Goal: Information Seeking & Learning: Learn about a topic

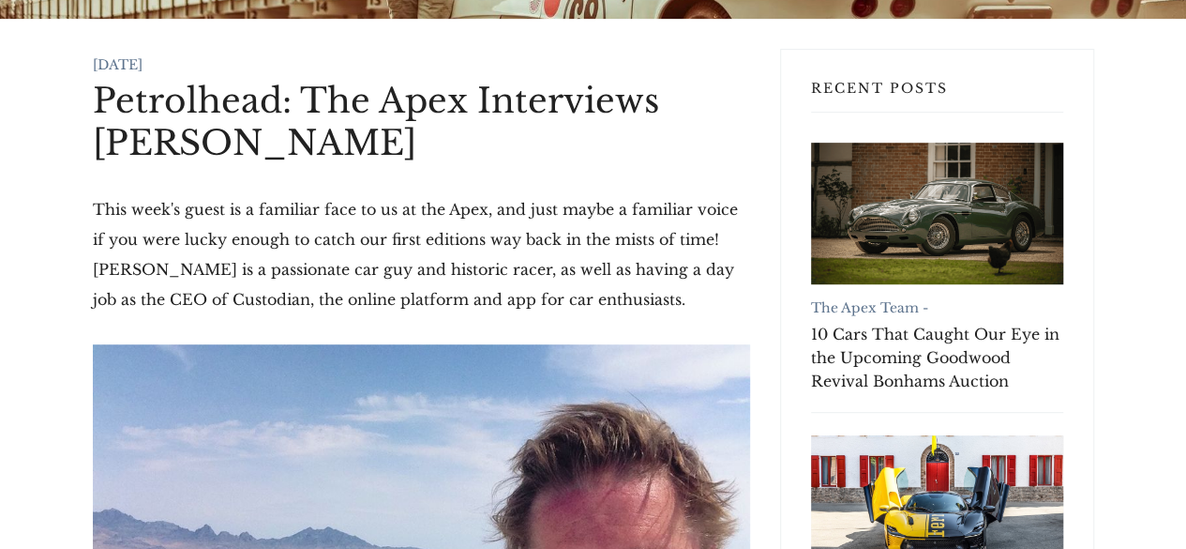
scroll to position [499, 0]
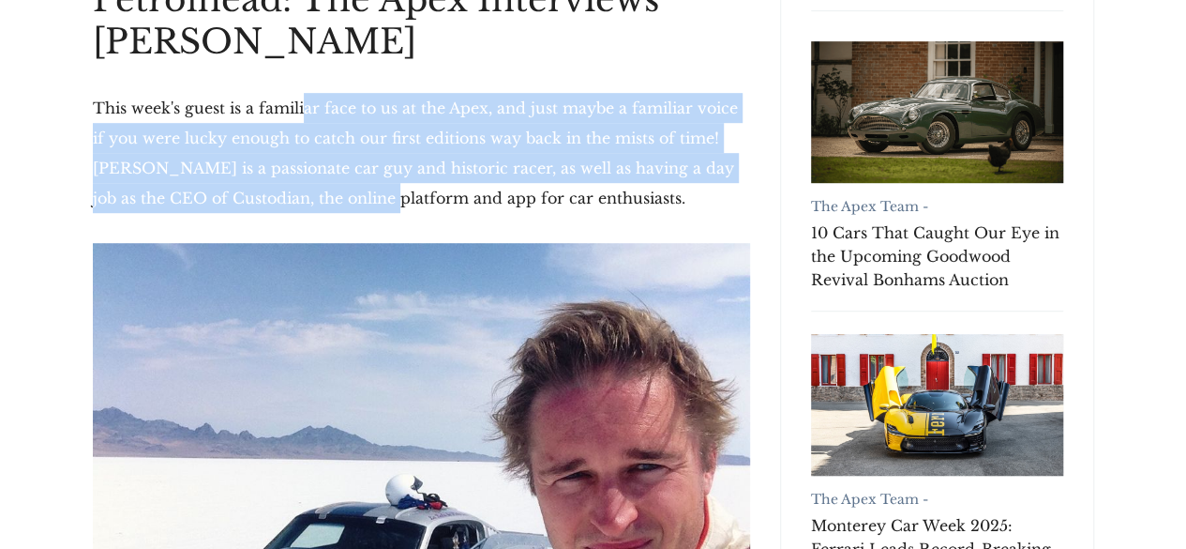
drag, startPoint x: 303, startPoint y: 117, endPoint x: 351, endPoint y: 183, distance: 81.2
click at [351, 183] on p "This week's guest is a familiar face to us at the Apex, and just maybe a famili…" at bounding box center [421, 153] width 657 height 120
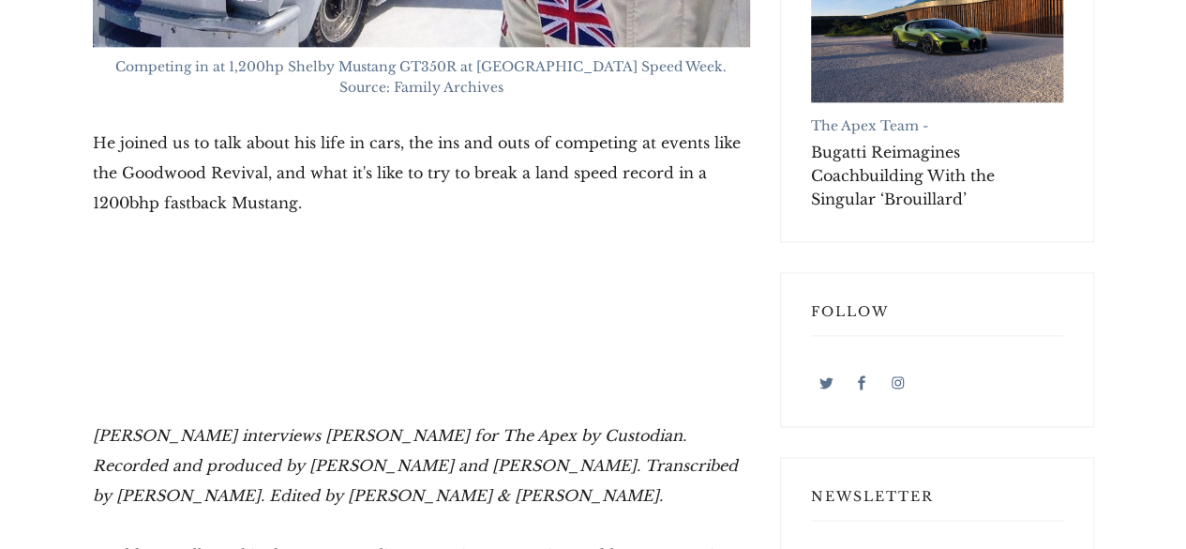
scroll to position [1190, 0]
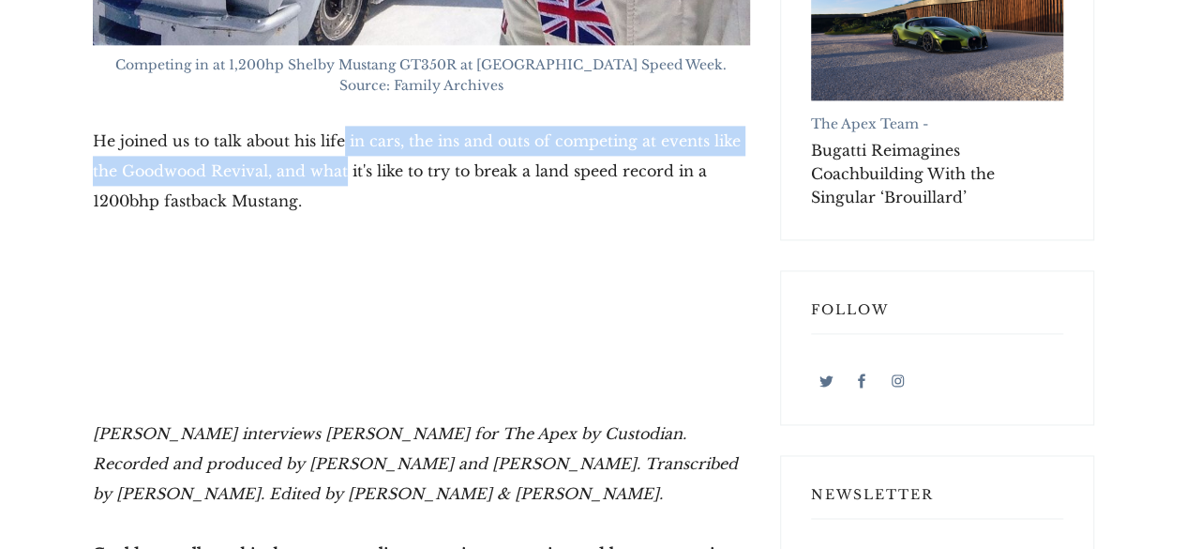
drag, startPoint x: 341, startPoint y: 128, endPoint x: 347, endPoint y: 170, distance: 41.7
click at [347, 170] on p "He joined us to talk about his life in cars, the ins and outs of competing at e…" at bounding box center [421, 171] width 657 height 90
click at [347, 172] on p "He joined us to talk about his life in cars, the ins and outs of competing at e…" at bounding box center [421, 171] width 657 height 90
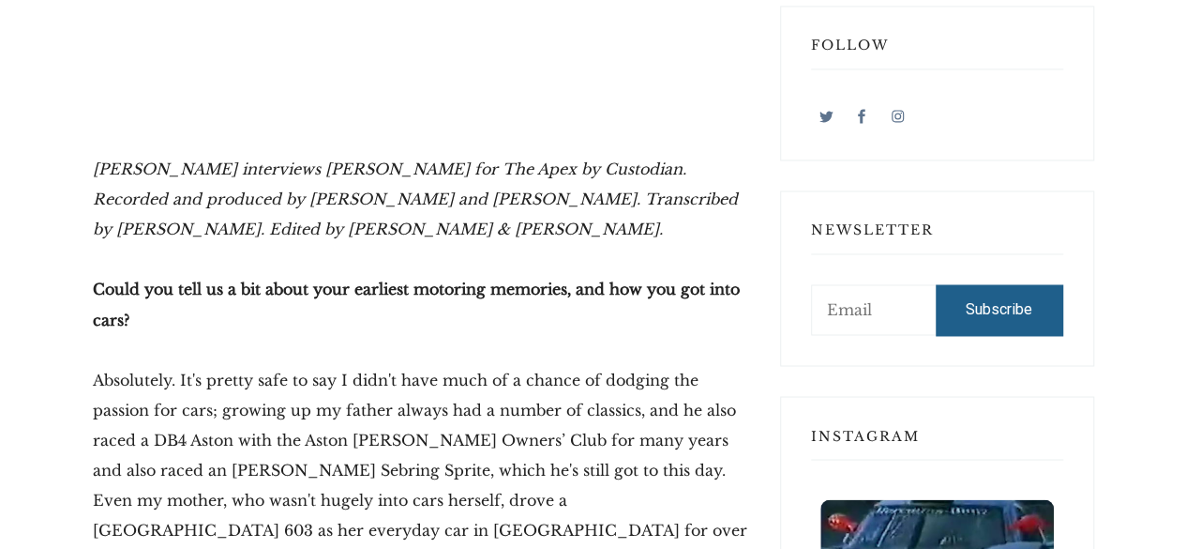
scroll to position [1470, 0]
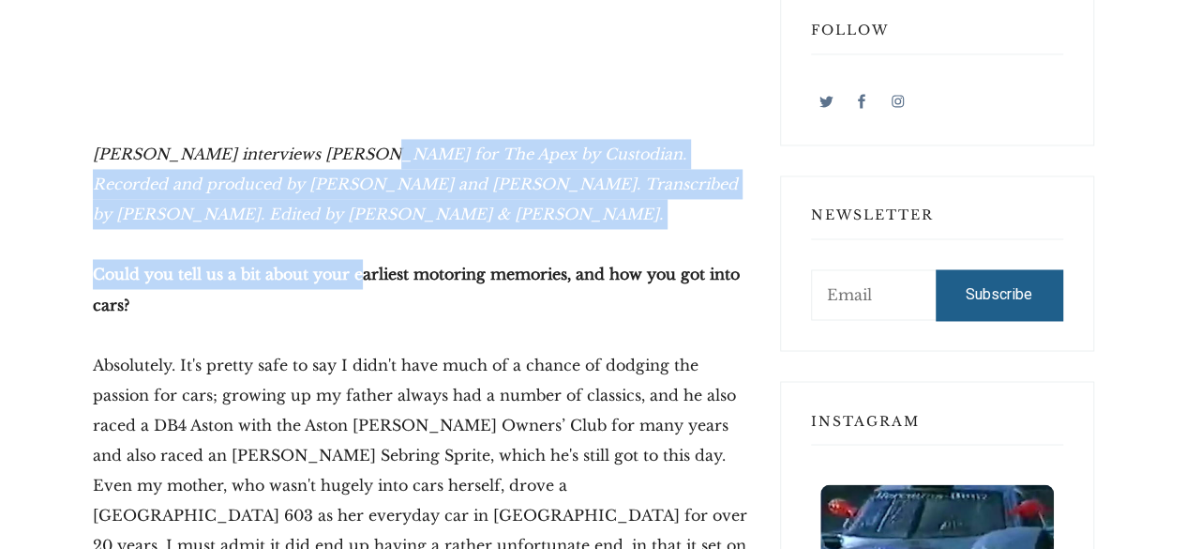
drag, startPoint x: 345, startPoint y: 164, endPoint x: 358, endPoint y: 277, distance: 113.3
click at [358, 280] on p "Could you tell us a bit about your earliest motoring memories, and how you got …" at bounding box center [421, 289] width 657 height 60
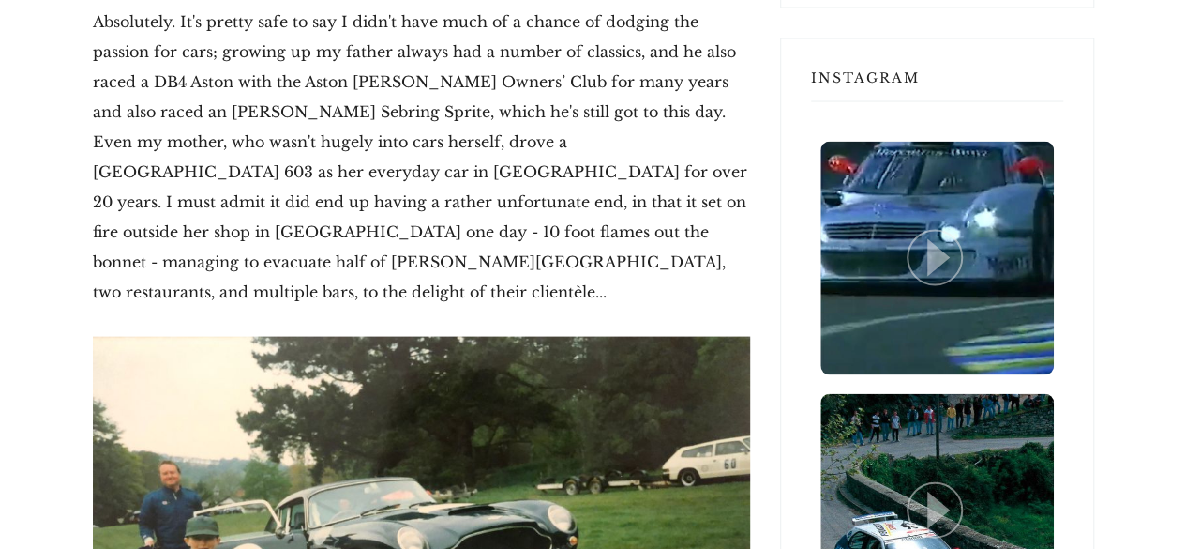
scroll to position [1815, 0]
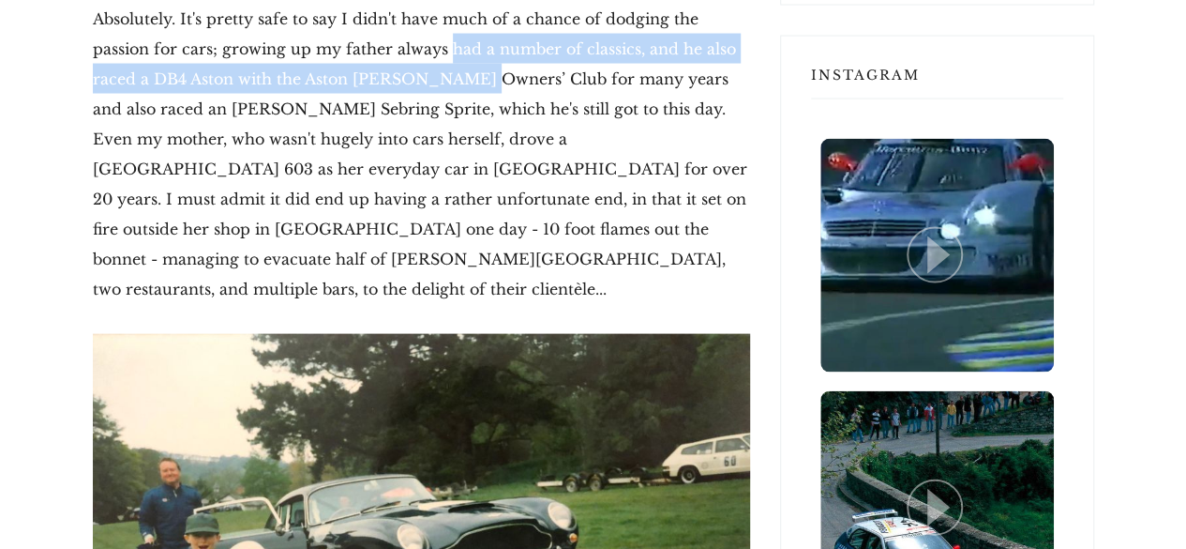
drag, startPoint x: 418, startPoint y: 43, endPoint x: 426, endPoint y: 75, distance: 32.8
click at [426, 75] on p "Absolutely. It's pretty safe to say I didn't have much of a chance of dodging t…" at bounding box center [421, 154] width 657 height 300
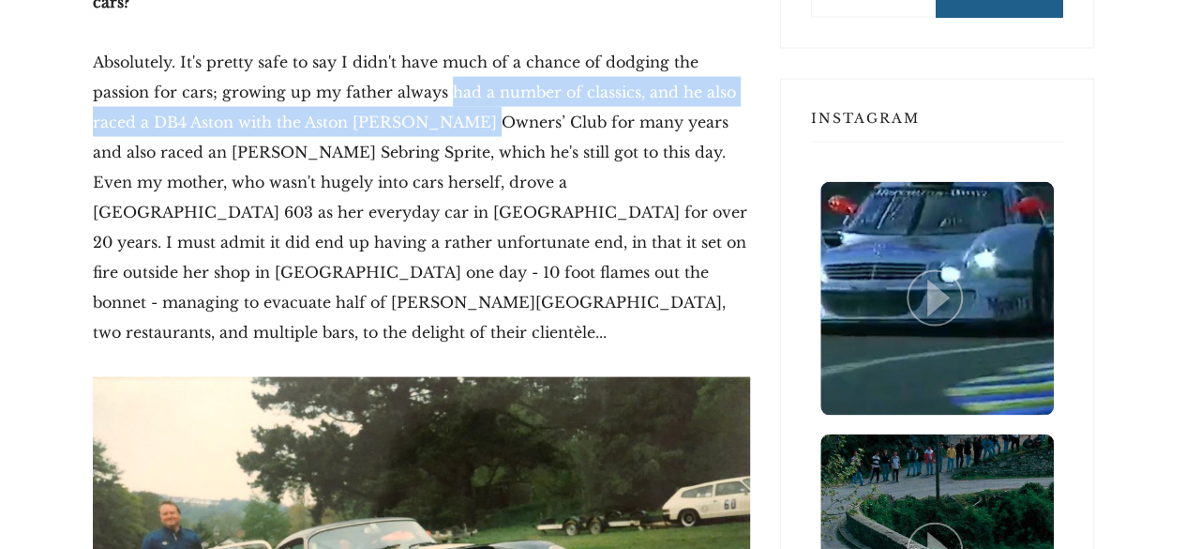
scroll to position [1772, 0]
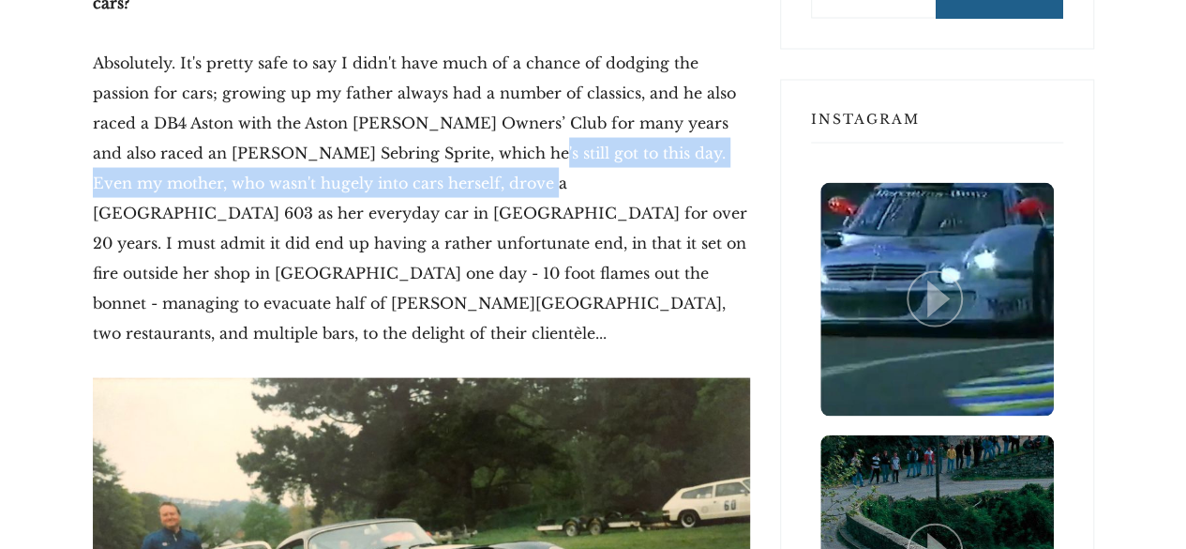
drag, startPoint x: 426, startPoint y: 149, endPoint x: 426, endPoint y: 175, distance: 26.3
click at [426, 175] on p "Absolutely. It's pretty safe to say I didn't have much of a chance of dodging t…" at bounding box center [421, 197] width 657 height 300
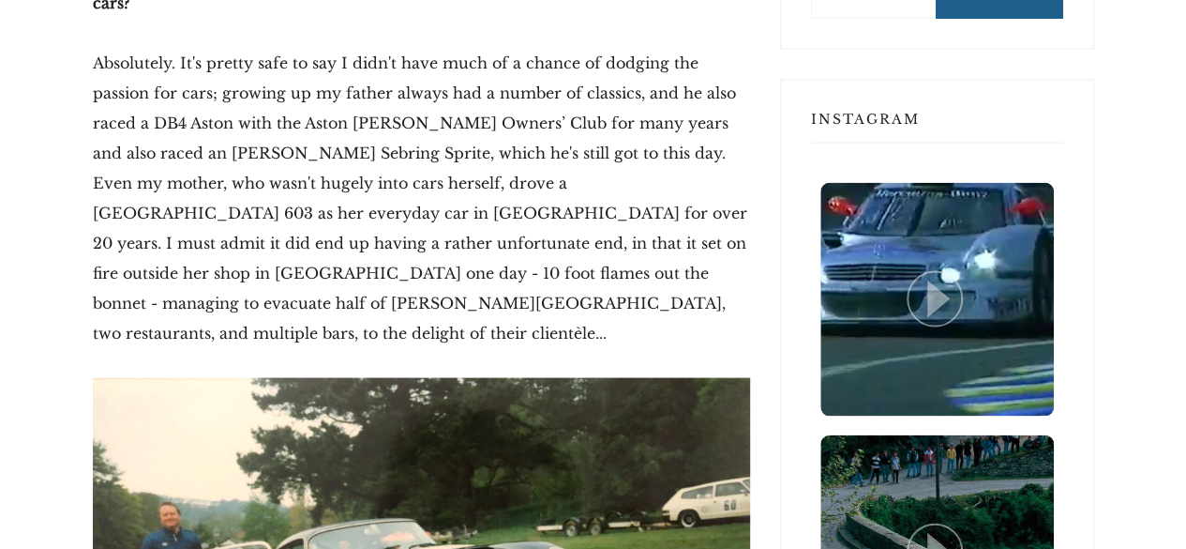
click at [381, 145] on p "Absolutely. It's pretty safe to say I didn't have much of a chance of dodging t…" at bounding box center [421, 197] width 657 height 300
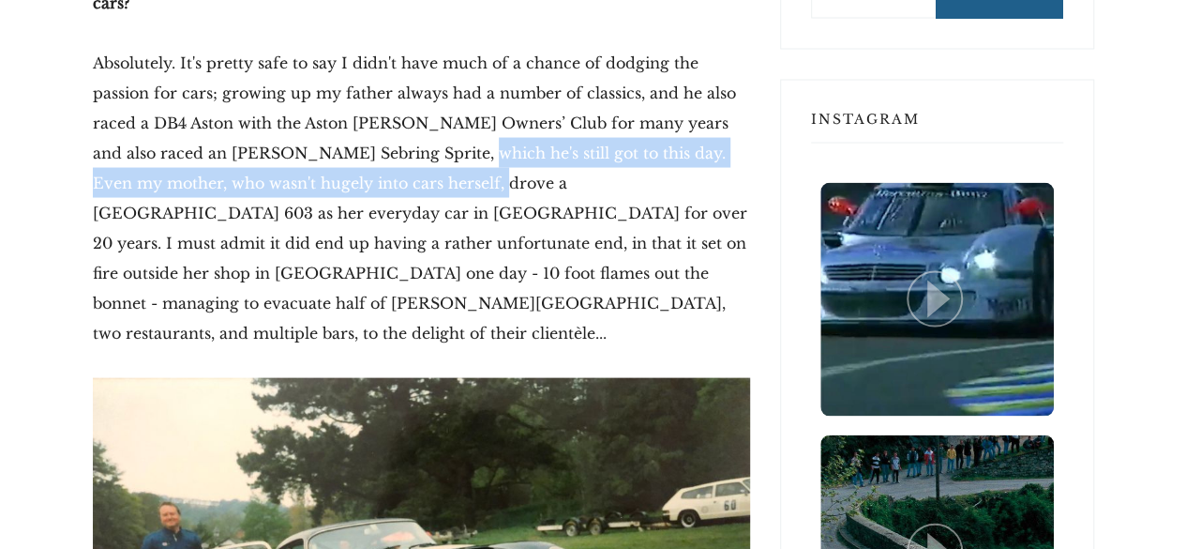
drag, startPoint x: 381, startPoint y: 145, endPoint x: 385, endPoint y: 184, distance: 38.6
click at [385, 184] on p "Absolutely. It's pretty safe to say I didn't have much of a chance of dodging t…" at bounding box center [421, 197] width 657 height 300
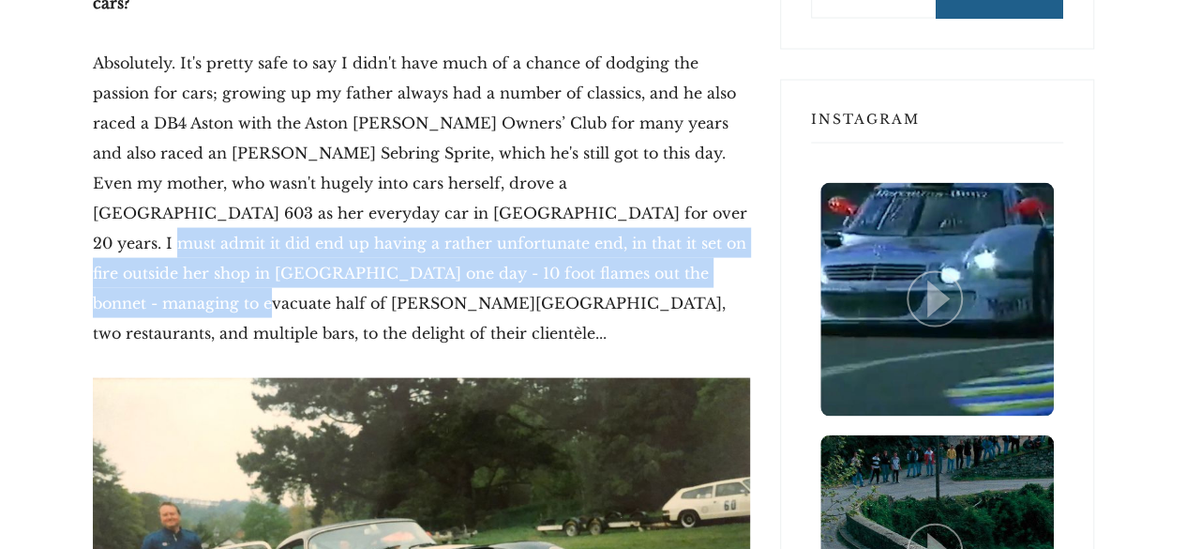
drag, startPoint x: 435, startPoint y: 217, endPoint x: 433, endPoint y: 267, distance: 50.7
click at [433, 267] on p "Absolutely. It's pretty safe to say I didn't have much of a chance of dodging t…" at bounding box center [421, 197] width 657 height 300
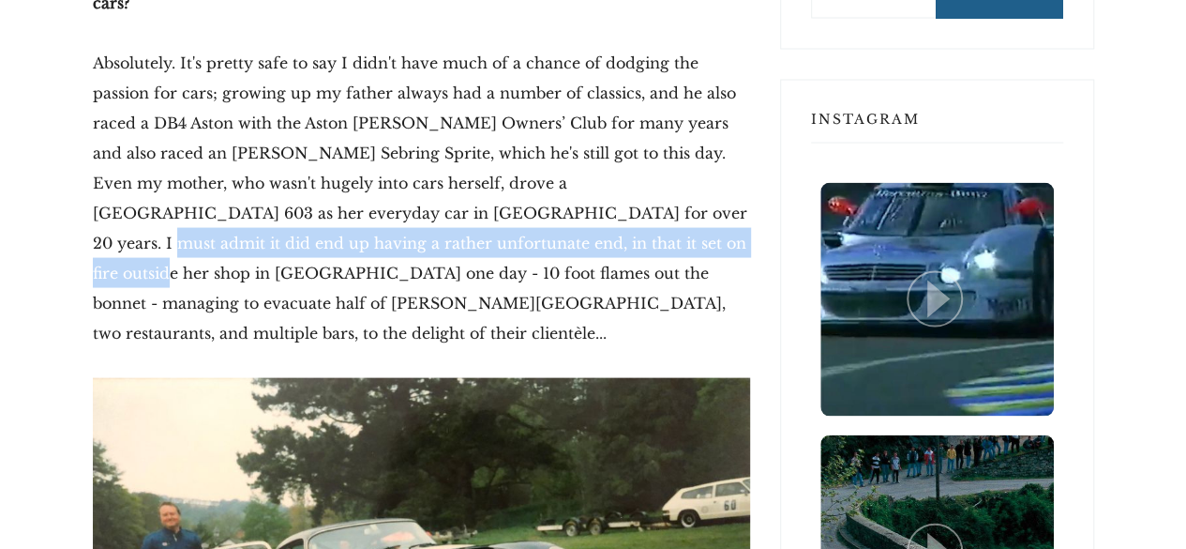
drag, startPoint x: 435, startPoint y: 239, endPoint x: 432, endPoint y: 211, distance: 28.3
click at [432, 211] on p "Absolutely. It's pretty safe to say I didn't have much of a chance of dodging t…" at bounding box center [421, 197] width 657 height 300
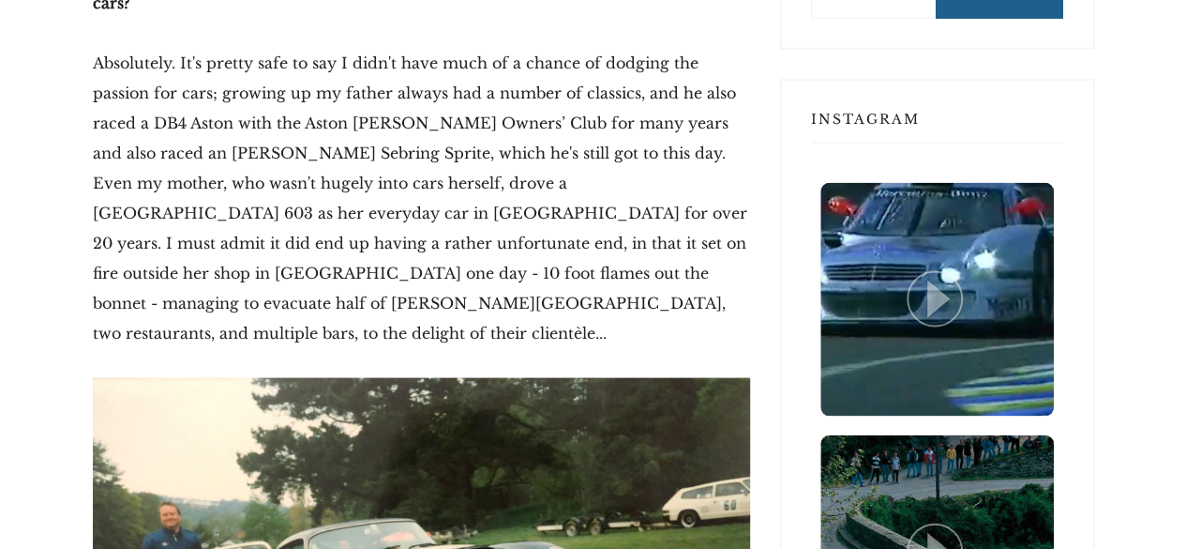
click at [418, 208] on p "Absolutely. It's pretty safe to say I didn't have much of a chance of dodging t…" at bounding box center [421, 197] width 657 height 300
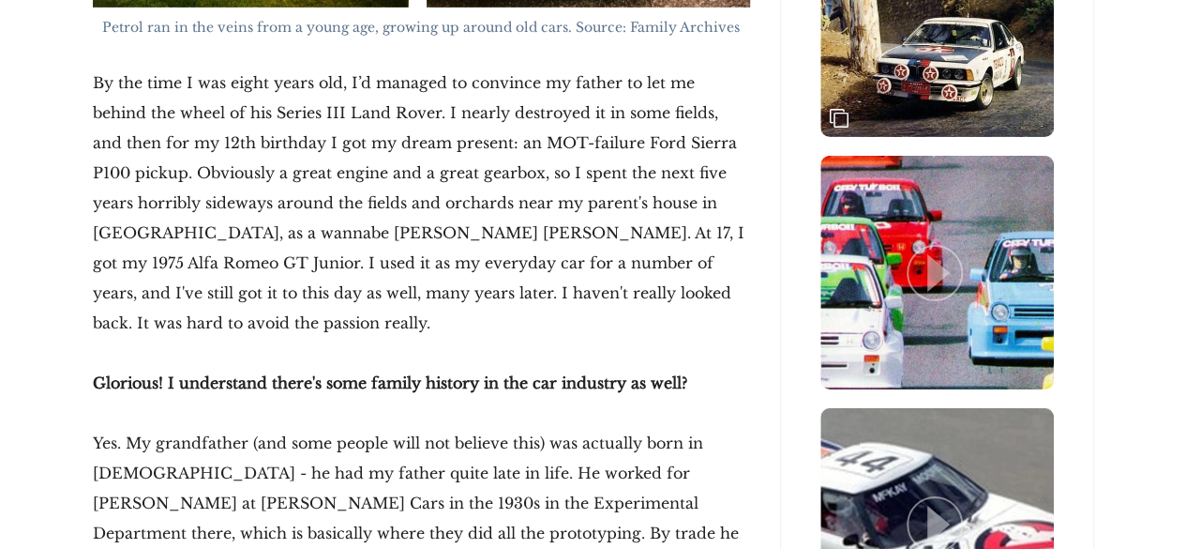
scroll to position [3057, 0]
